Goal: Task Accomplishment & Management: Complete application form

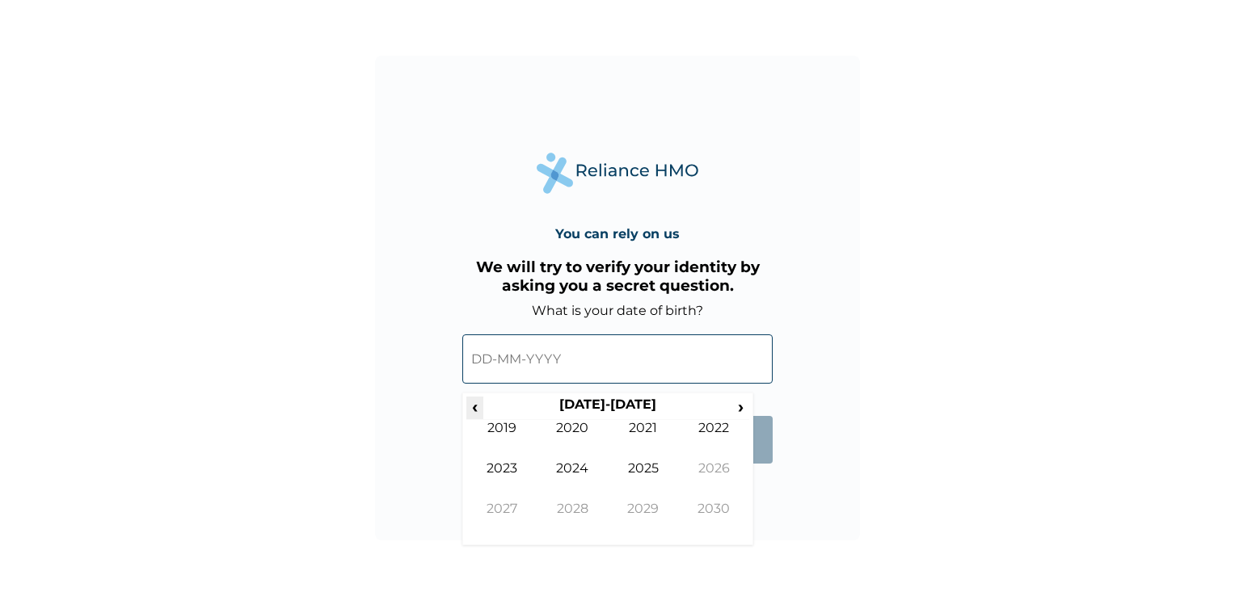
click at [469, 406] on span "‹" at bounding box center [474, 407] width 17 height 20
click at [703, 466] on td "1996" at bounding box center [714, 481] width 71 height 40
click at [698, 466] on td "Aug" at bounding box center [714, 481] width 71 height 40
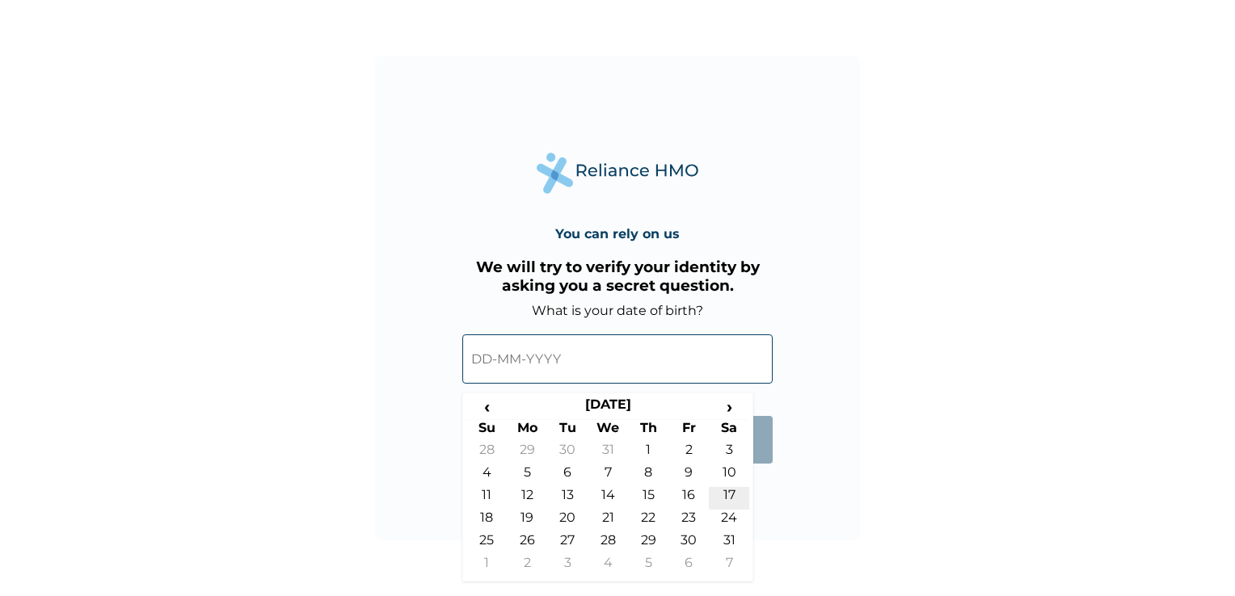
click at [725, 490] on td "17" at bounding box center [729, 498] width 40 height 23
type input "[DATE]"
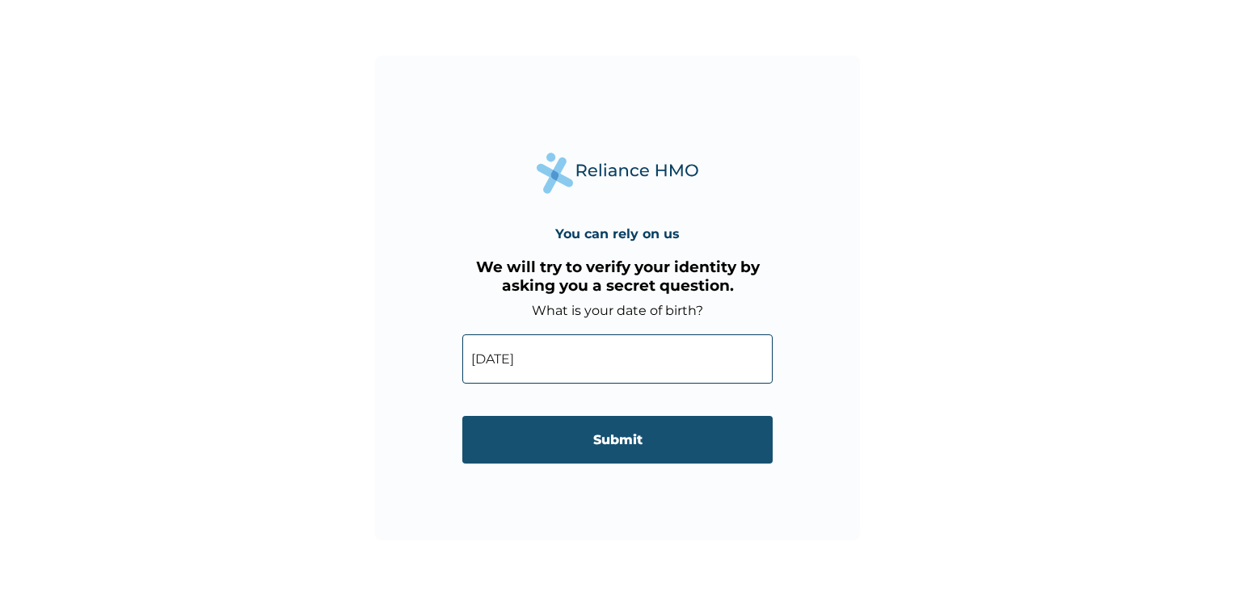
click at [686, 445] on input "Submit" at bounding box center [617, 440] width 310 height 48
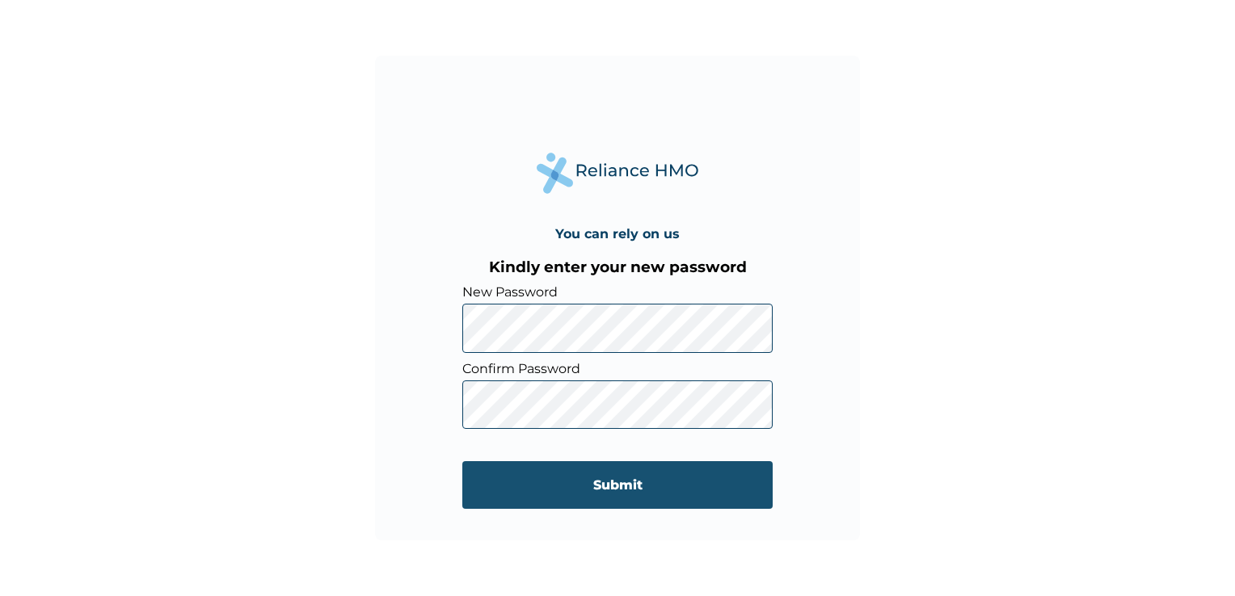
click at [755, 489] on input "Submit" at bounding box center [617, 485] width 310 height 48
